Goal: Task Accomplishment & Management: Manage account settings

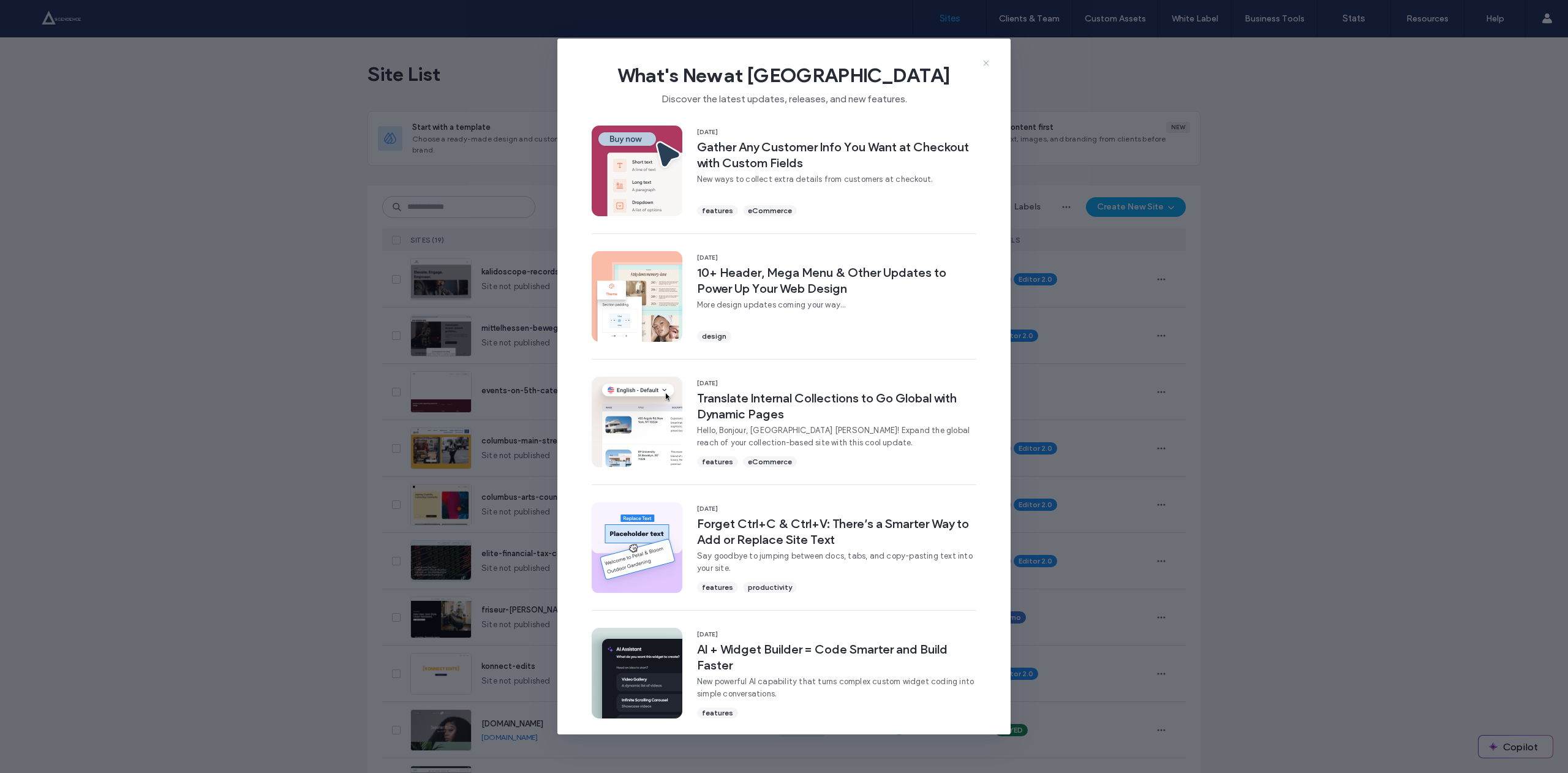
click at [983, 60] on icon at bounding box center [986, 63] width 10 height 10
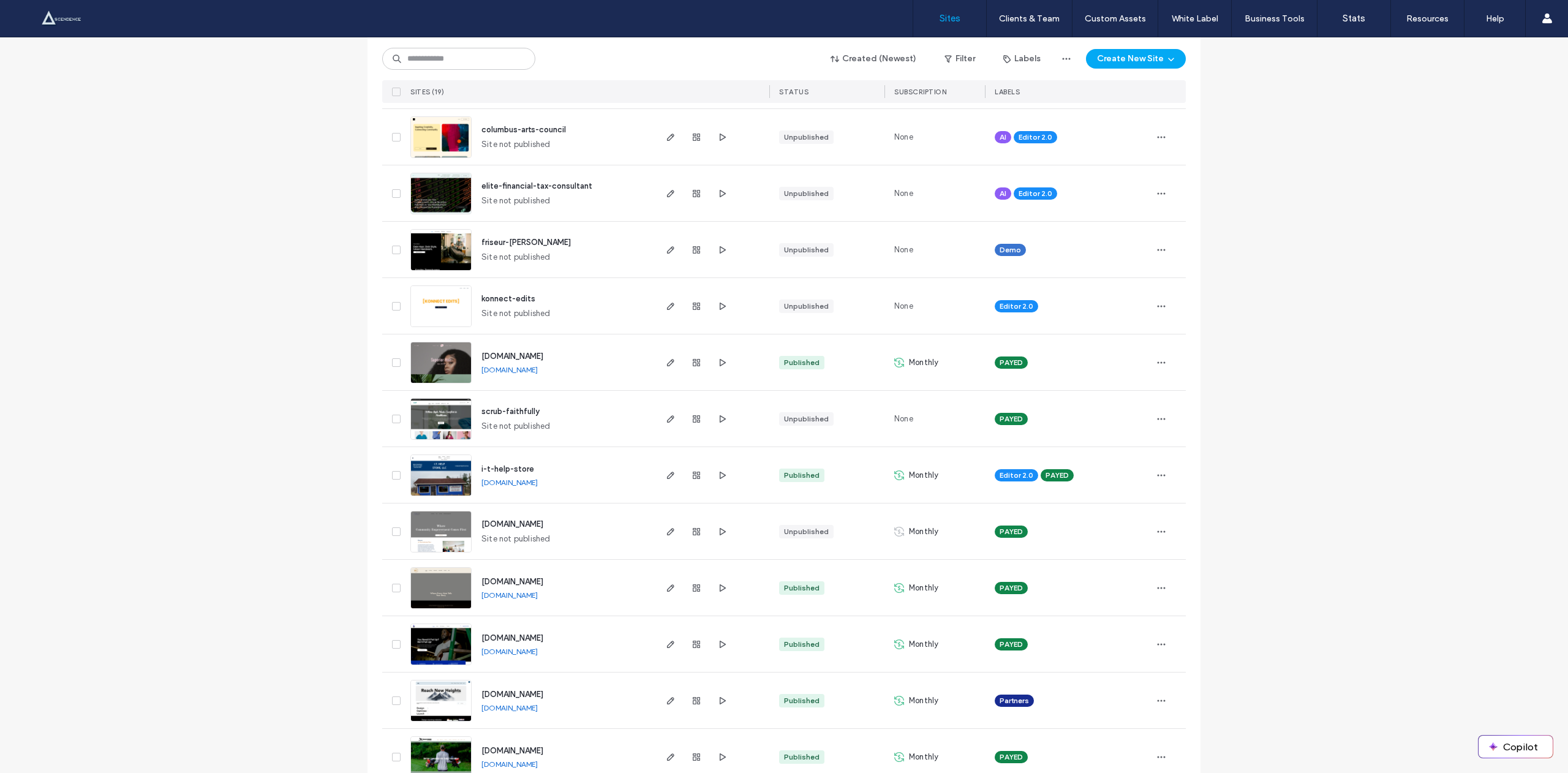
scroll to position [369, 0]
click at [657, 476] on div at bounding box center [711, 474] width 116 height 55
click at [672, 476] on span "button" at bounding box center [670, 474] width 14 height 14
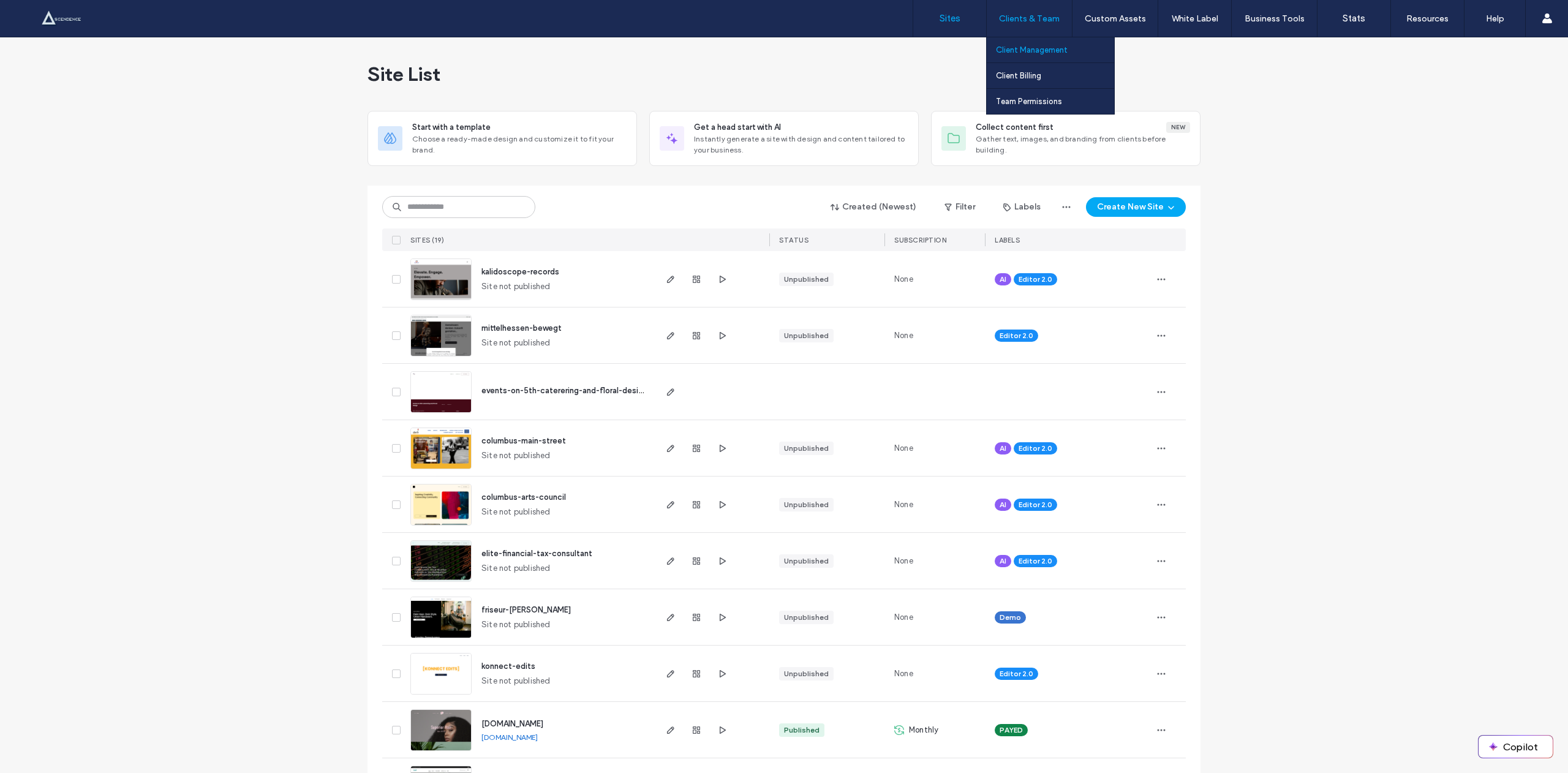
click at [1016, 56] on link "Client Management" at bounding box center [1055, 50] width 118 height 25
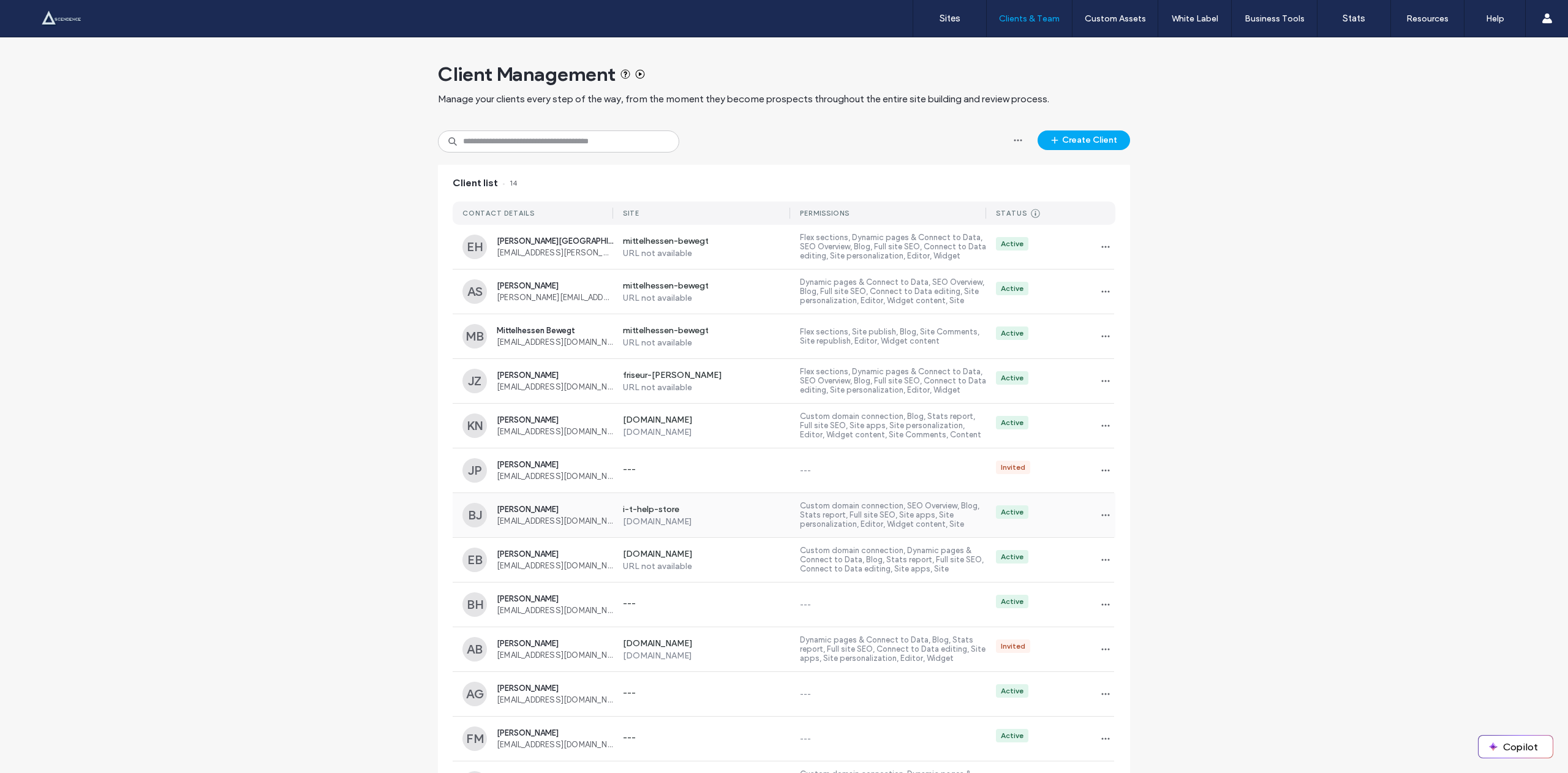
scroll to position [92, 0]
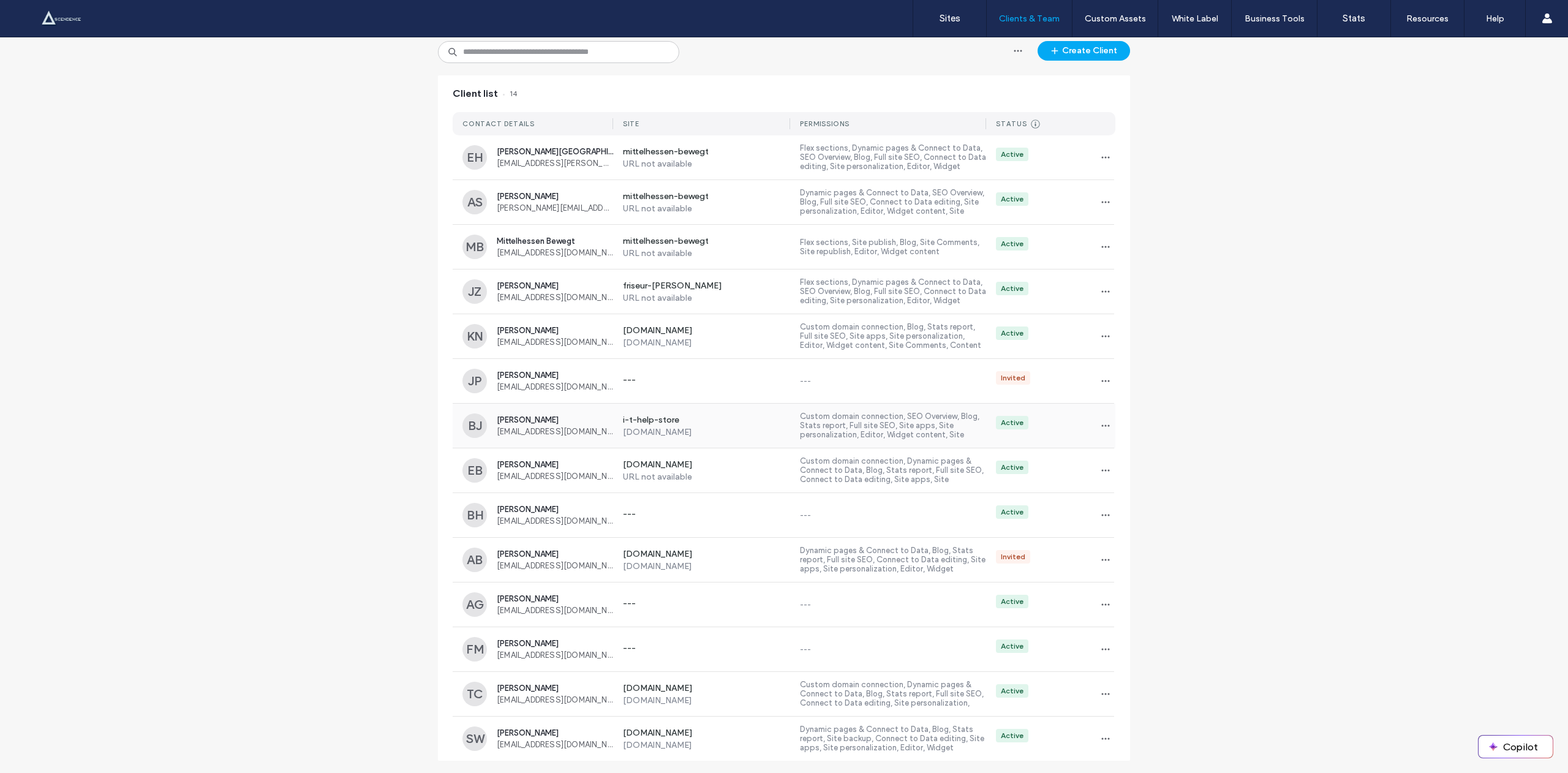
click at [843, 440] on div "i-t-help-store i-t-help-store.ascendence.cloud Custom domain connection, SEO Ov…" at bounding box center [864, 426] width 502 height 44
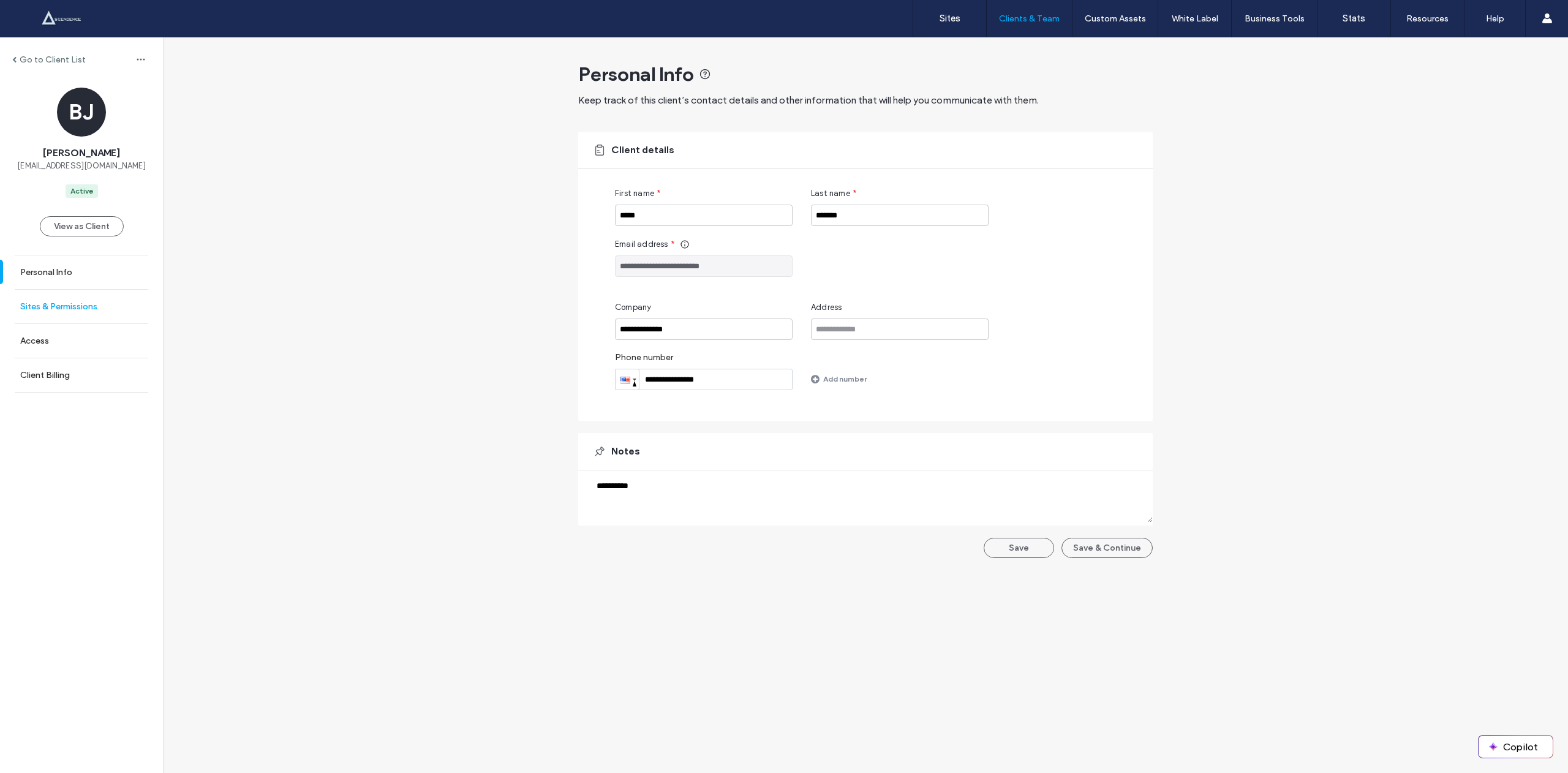
click at [58, 318] on link "Sites & Permissions" at bounding box center [81, 307] width 163 height 34
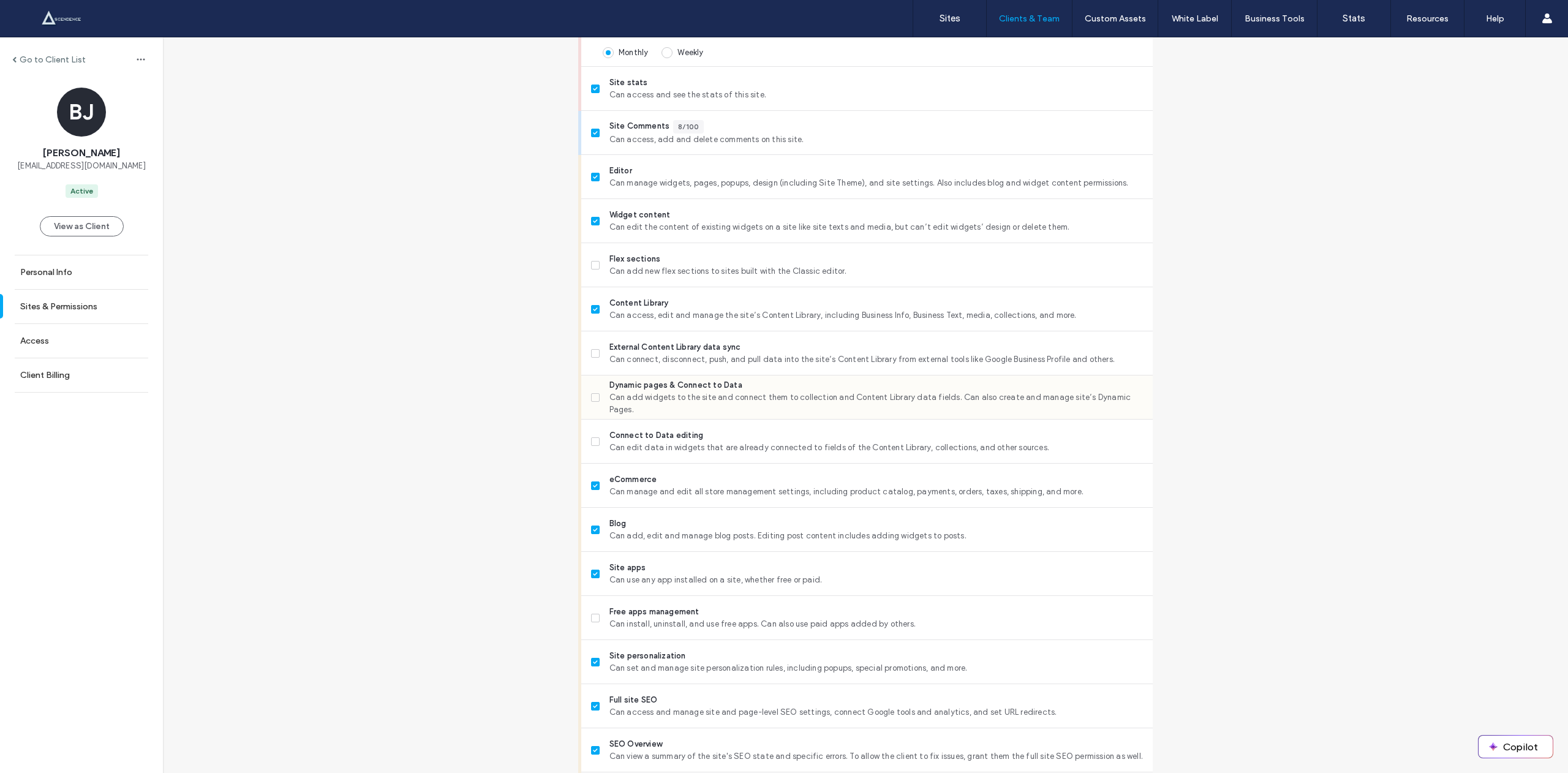
scroll to position [503, 0]
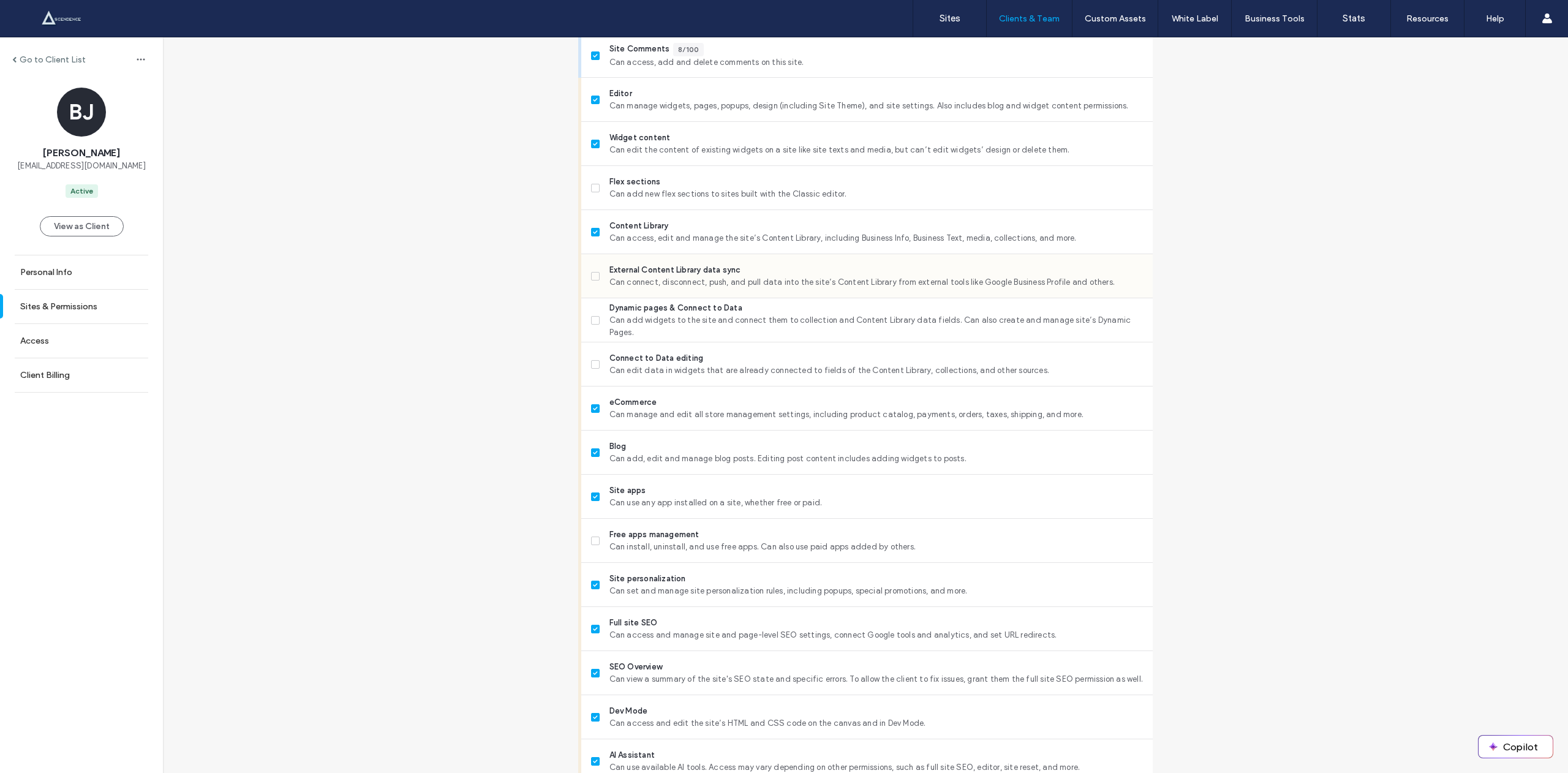
click at [591, 284] on label "External Content Library data sync Can connect, disconnect, push, and pull data…" at bounding box center [867, 276] width 552 height 24
click at [591, 324] on span at bounding box center [595, 320] width 8 height 8
click at [591, 381] on div "Connect to Data editing Can edit data in widgets that are already connected to …" at bounding box center [872, 365] width 562 height 44
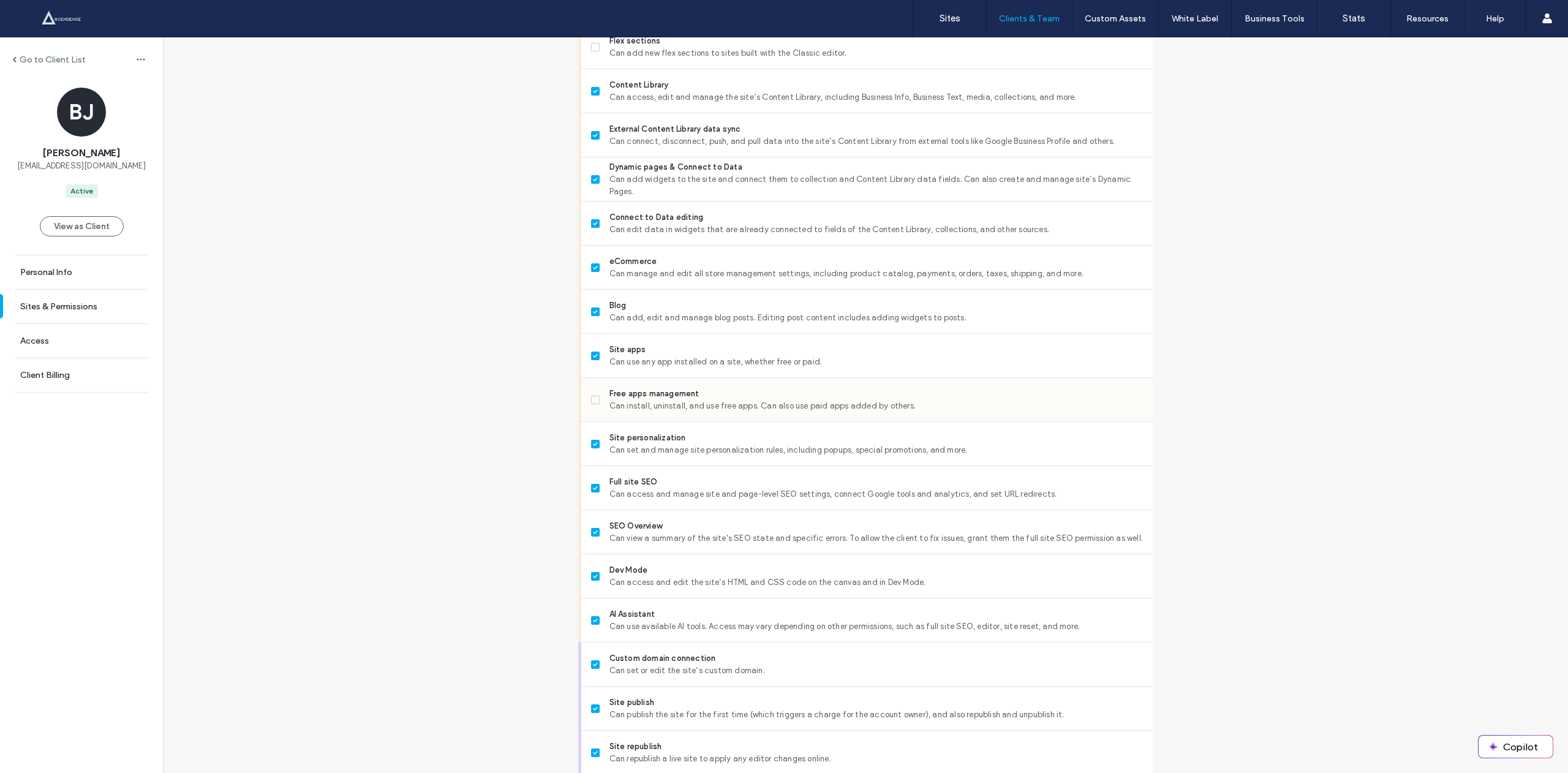
scroll to position [646, 0]
click at [593, 399] on icon at bounding box center [595, 398] width 5 height 3
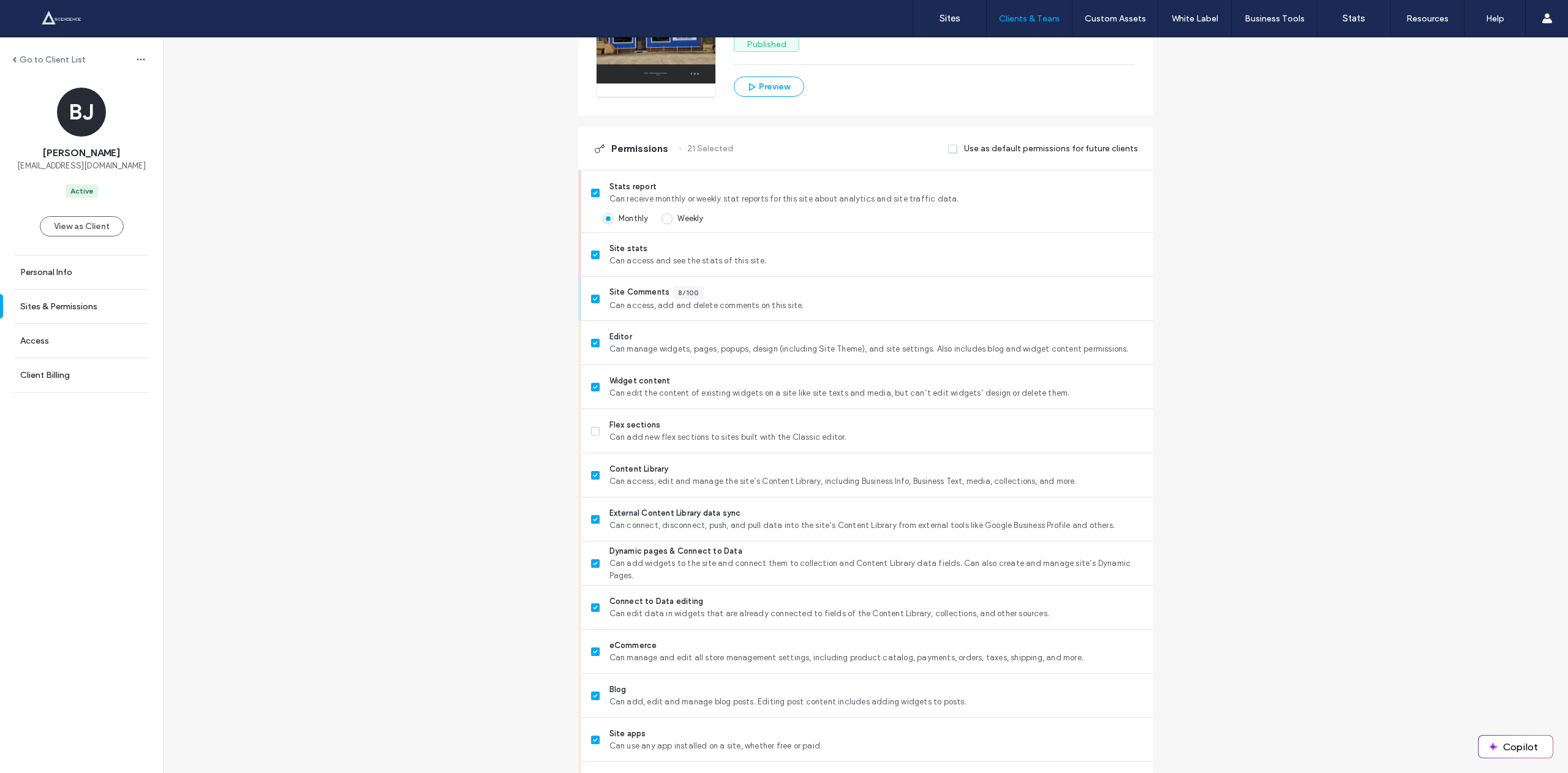
scroll to position [260, 0]
click at [591, 435] on span at bounding box center [595, 432] width 8 height 8
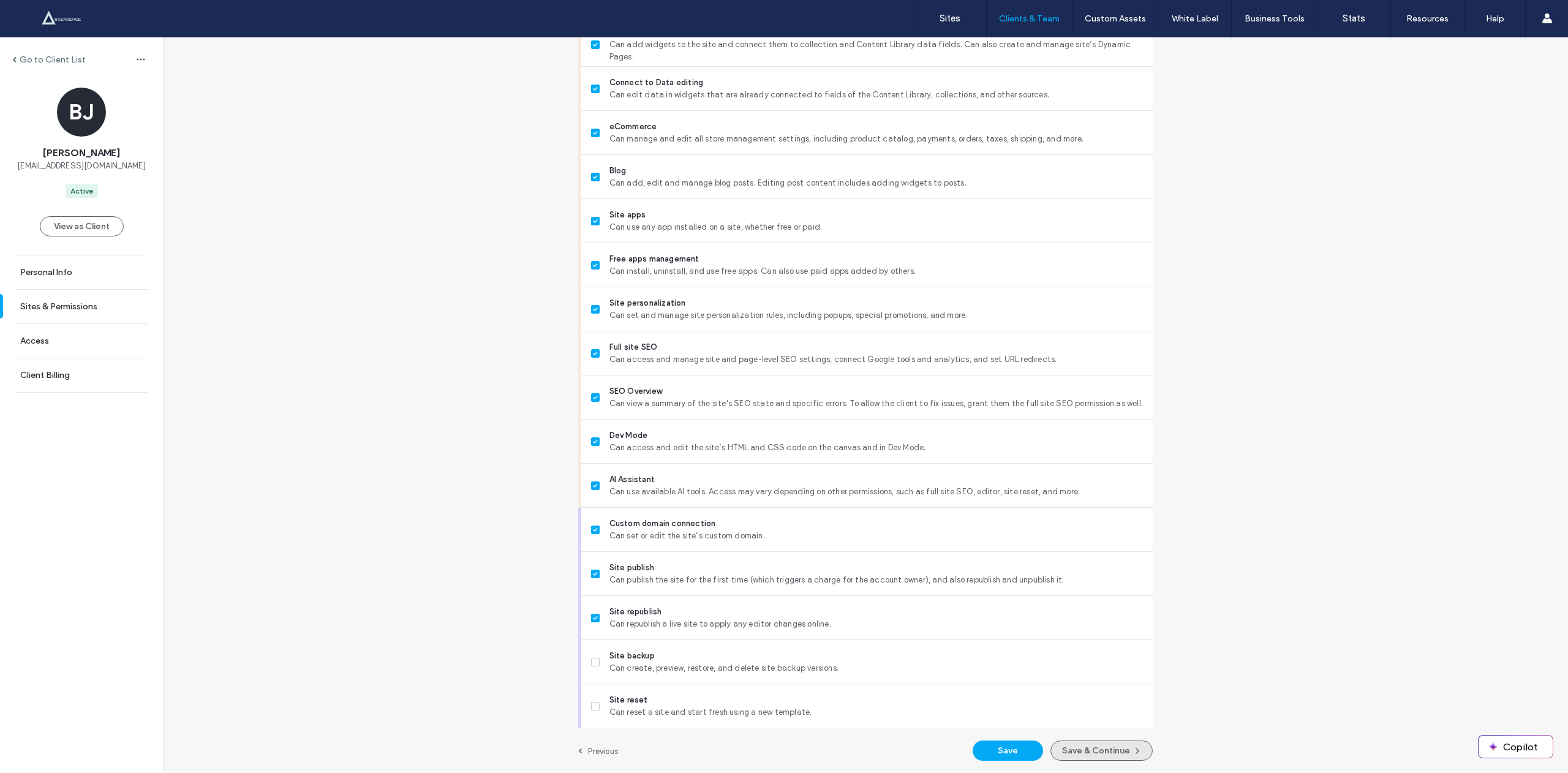
click at [1093, 749] on button "Save & Continue" at bounding box center [1102, 751] width 102 height 20
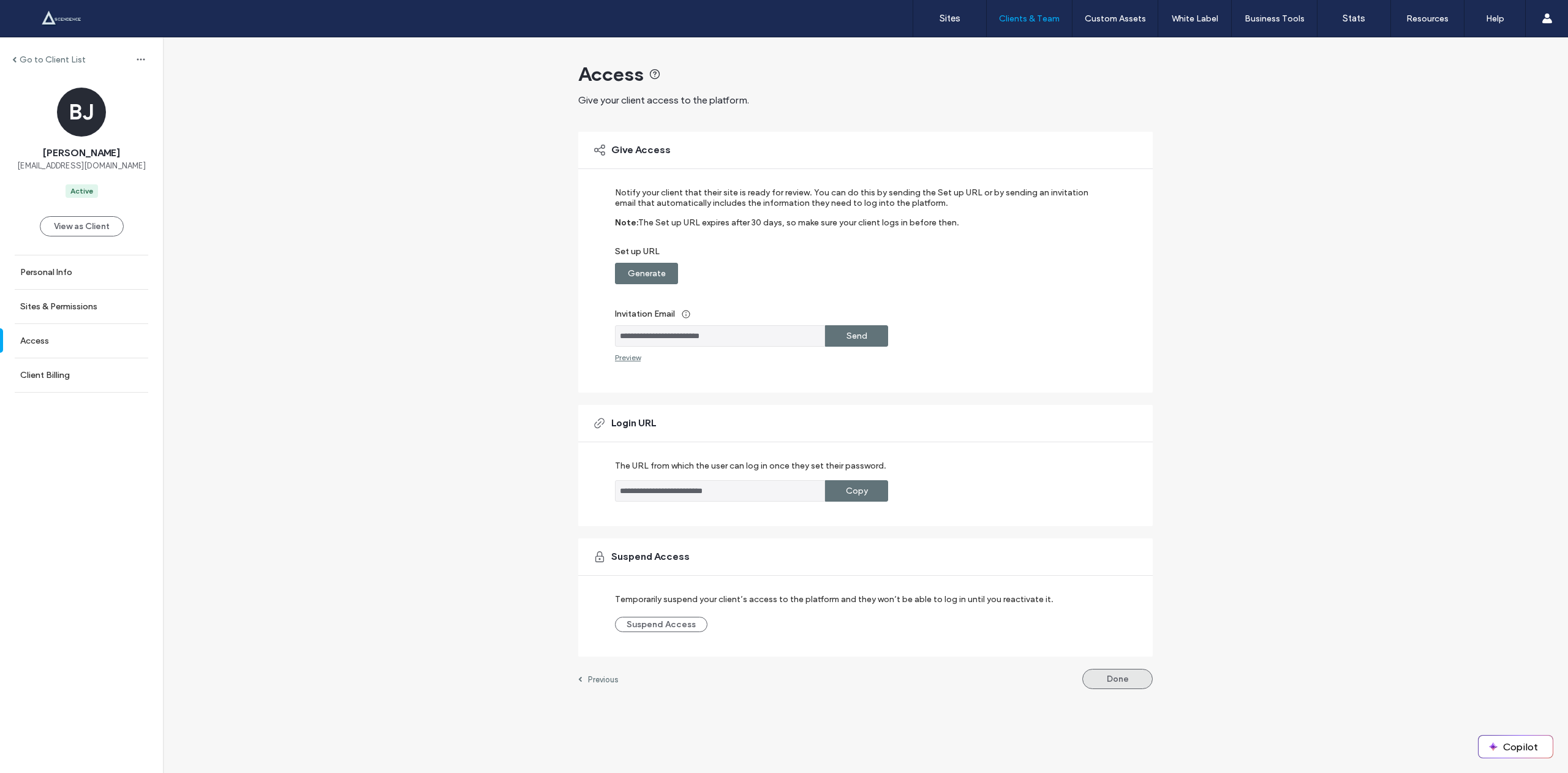
click at [1114, 681] on button "Done" at bounding box center [1117, 679] width 71 height 20
